Goal: Navigation & Orientation: Find specific page/section

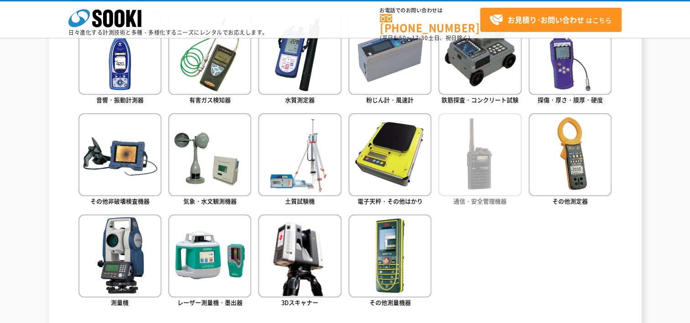
scroll to position [459, 0]
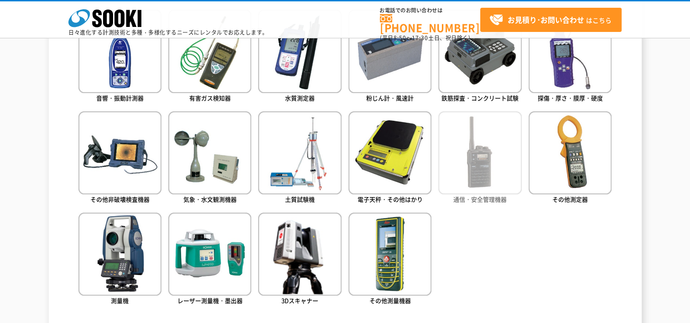
click at [485, 175] on img at bounding box center [479, 152] width 83 height 83
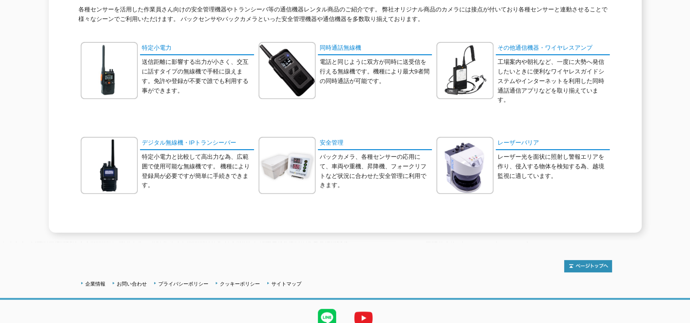
scroll to position [137, 0]
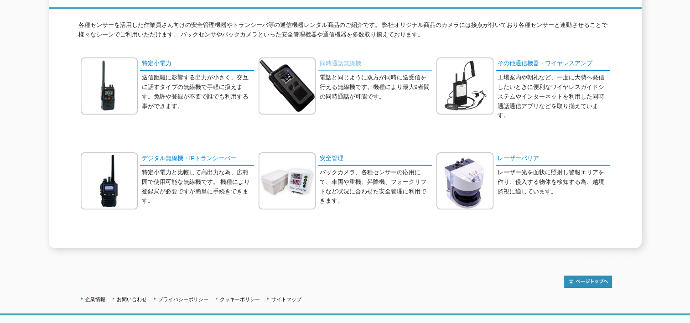
click at [341, 57] on link "同時通話無線機" at bounding box center [375, 63] width 114 height 13
click at [299, 296] on link "サイトマップ" at bounding box center [286, 298] width 30 height 5
